Goal: Task Accomplishment & Management: Complete application form

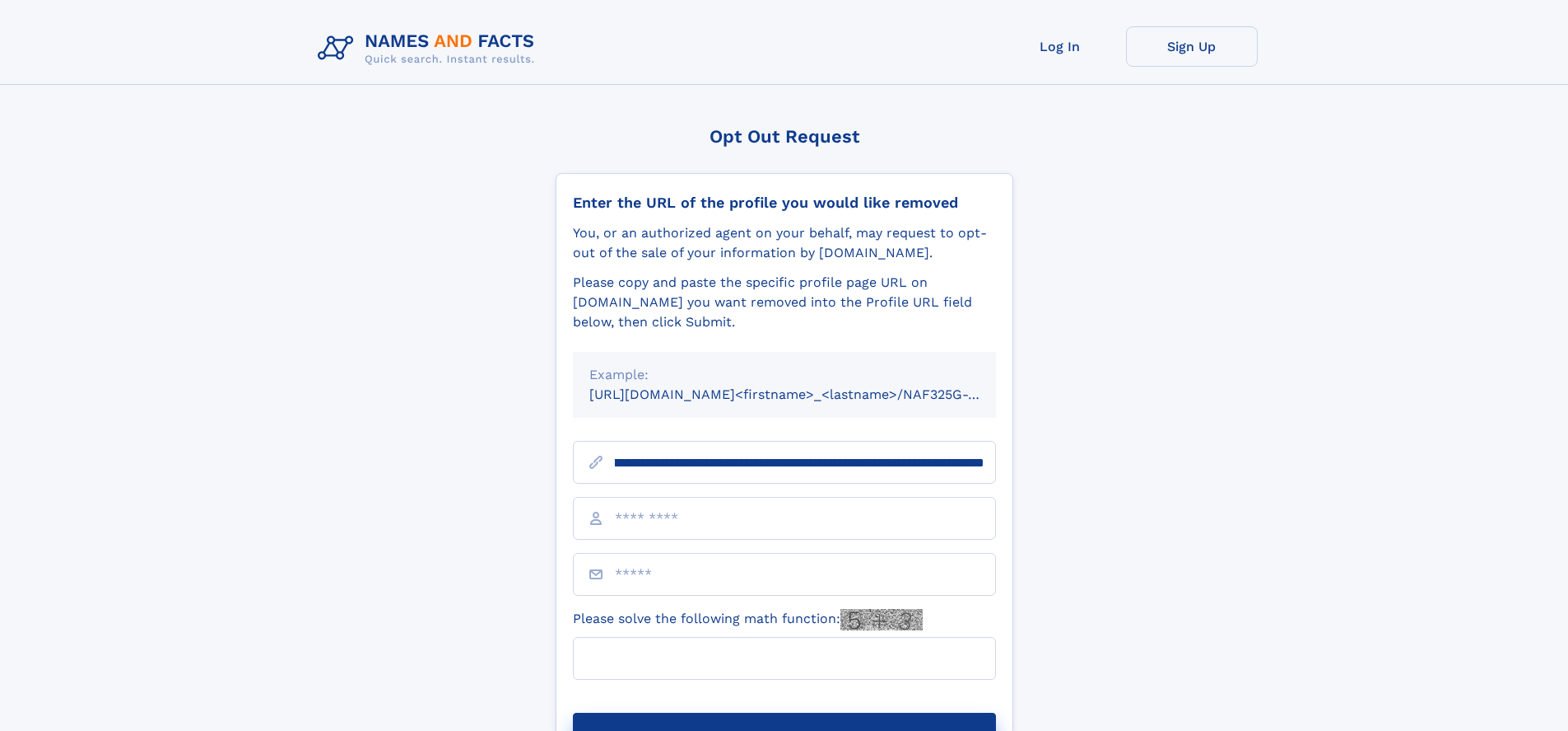
scroll to position [0, 171]
type input "**********"
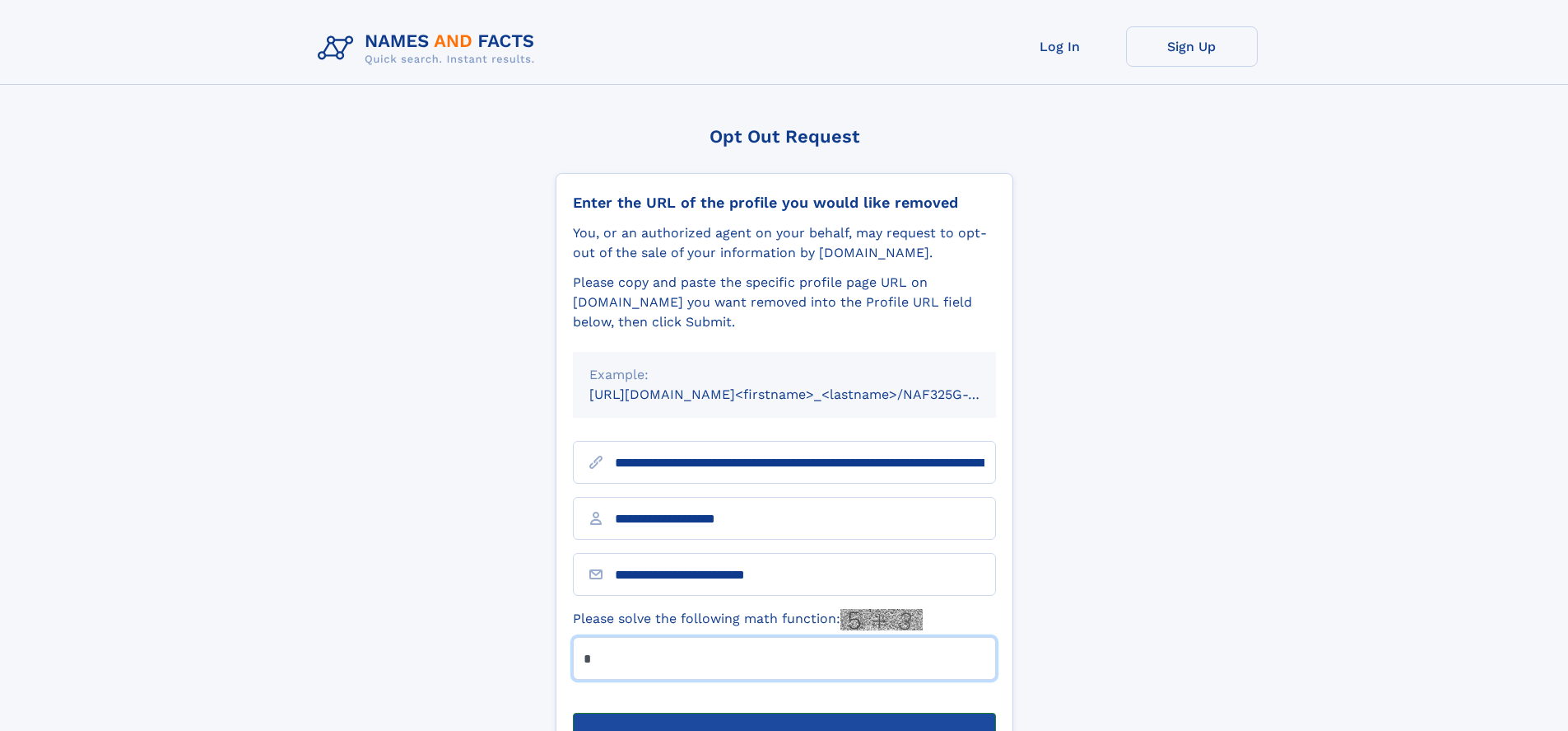
type input "*"
click at [784, 713] on button "Submit Opt Out Request" at bounding box center [784, 739] width 423 height 53
